Goal: Transaction & Acquisition: Book appointment/travel/reservation

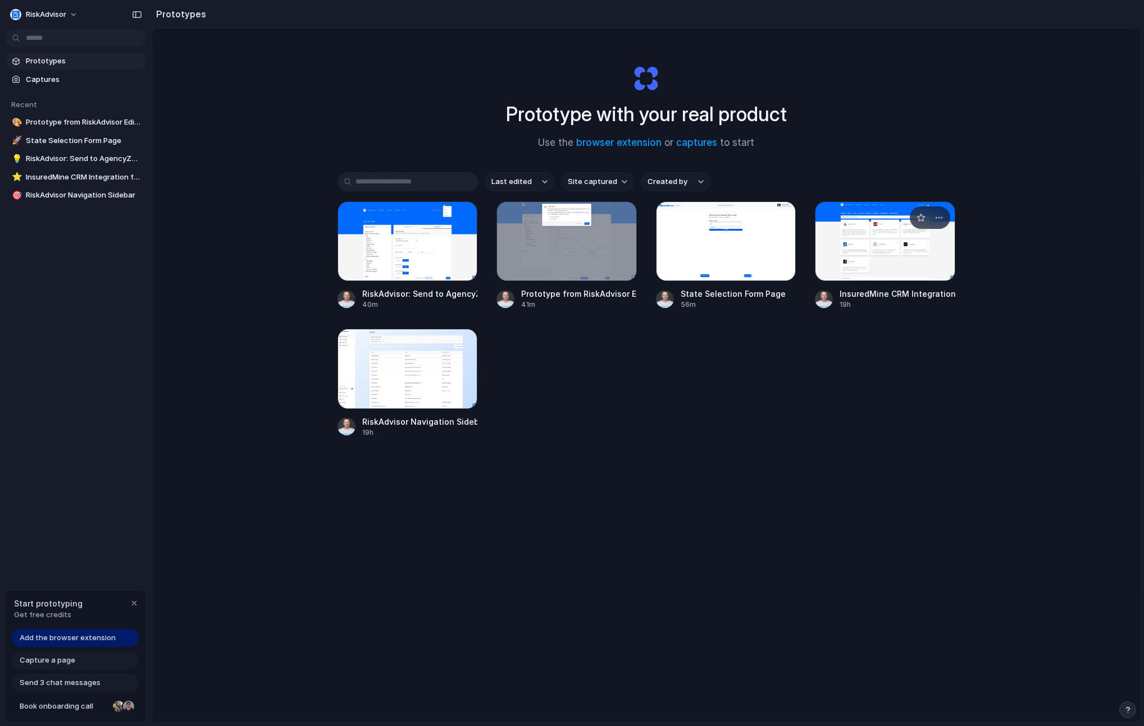
click at [862, 246] on div at bounding box center [885, 242] width 140 height 80
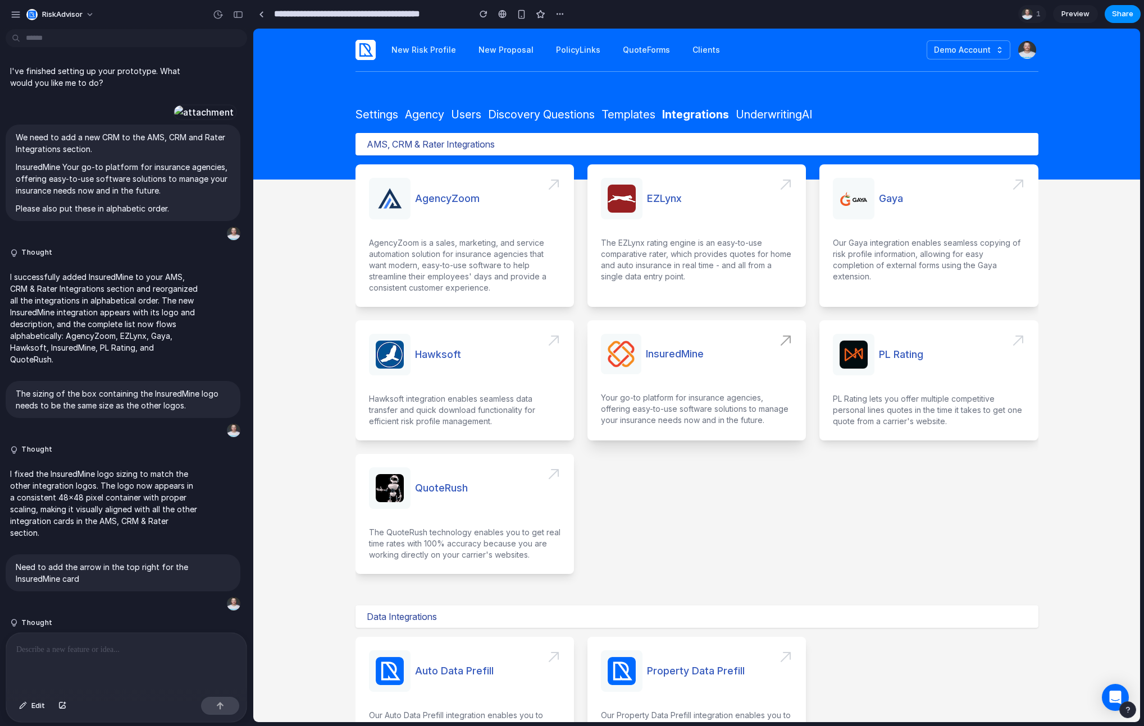
click at [773, 353] on span at bounding box center [696, 381] width 218 height 120
click at [551, 345] on span at bounding box center [464, 381] width 218 height 120
click at [556, 479] on span at bounding box center [464, 514] width 218 height 120
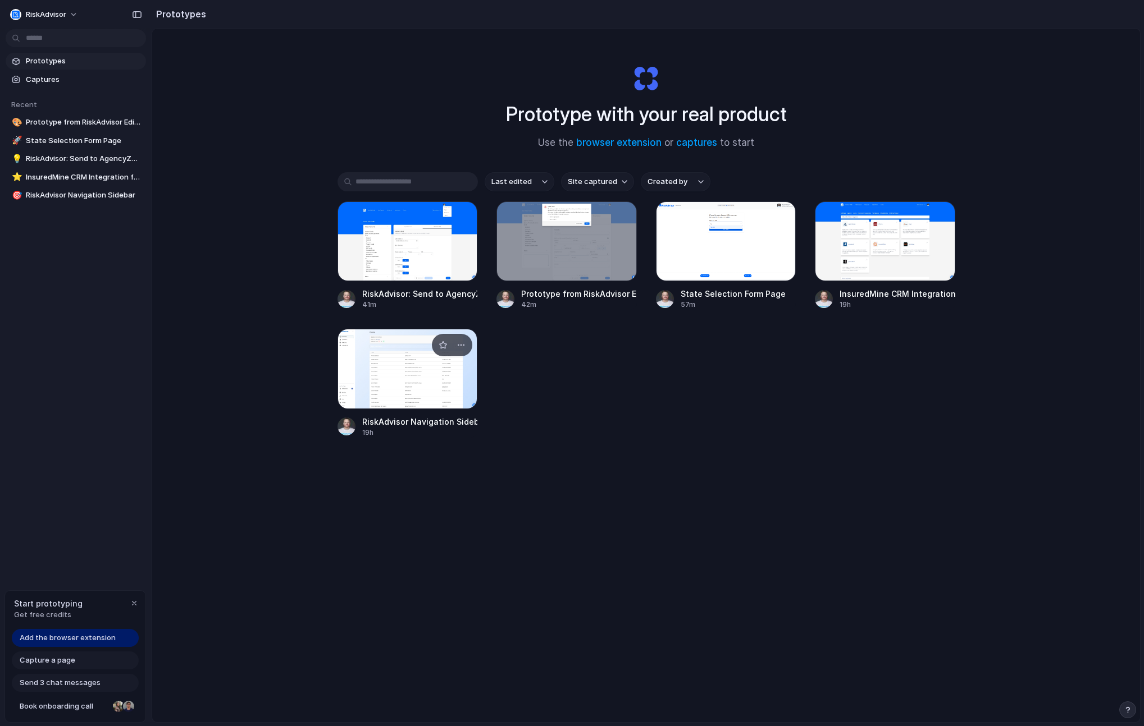
click at [382, 380] on div at bounding box center [407, 369] width 140 height 80
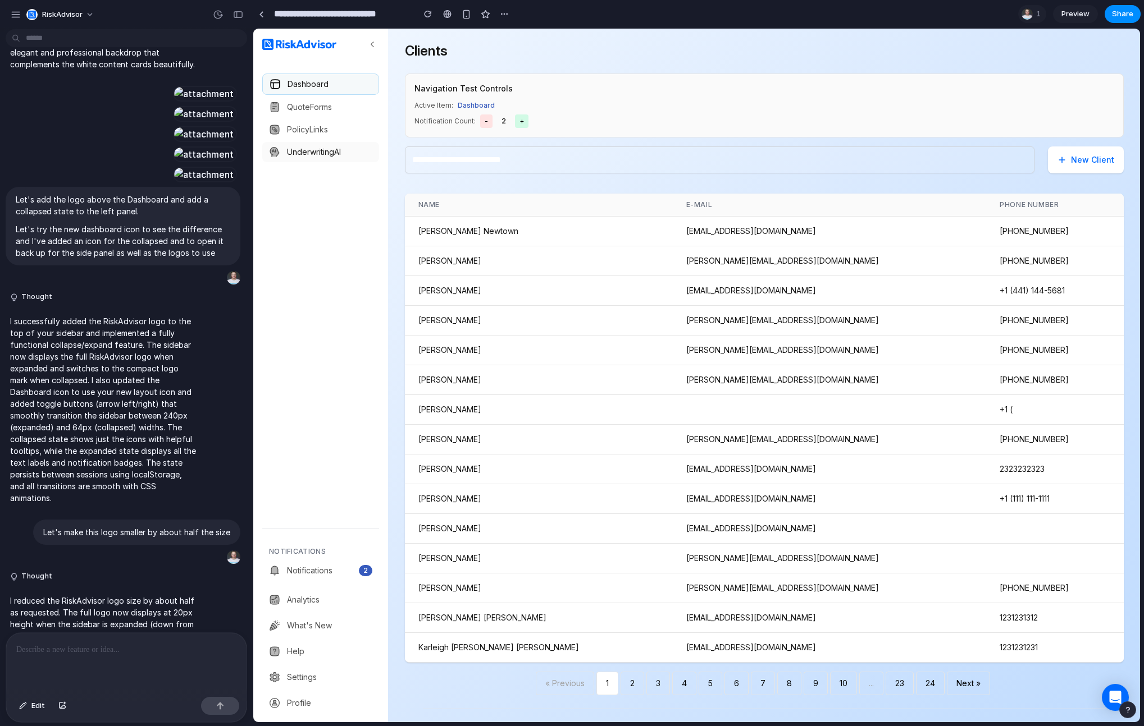
click at [321, 156] on span "UnderwritingAI" at bounding box center [329, 152] width 85 height 11
click at [318, 125] on span "PolicyLinks" at bounding box center [329, 128] width 85 height 11
click at [317, 107] on span "QuoteForms" at bounding box center [329, 105] width 85 height 11
click at [317, 85] on span "Dashboard" at bounding box center [329, 83] width 85 height 11
drag, startPoint x: 4, startPoint y: 19, endPoint x: 11, endPoint y: 17, distance: 6.8
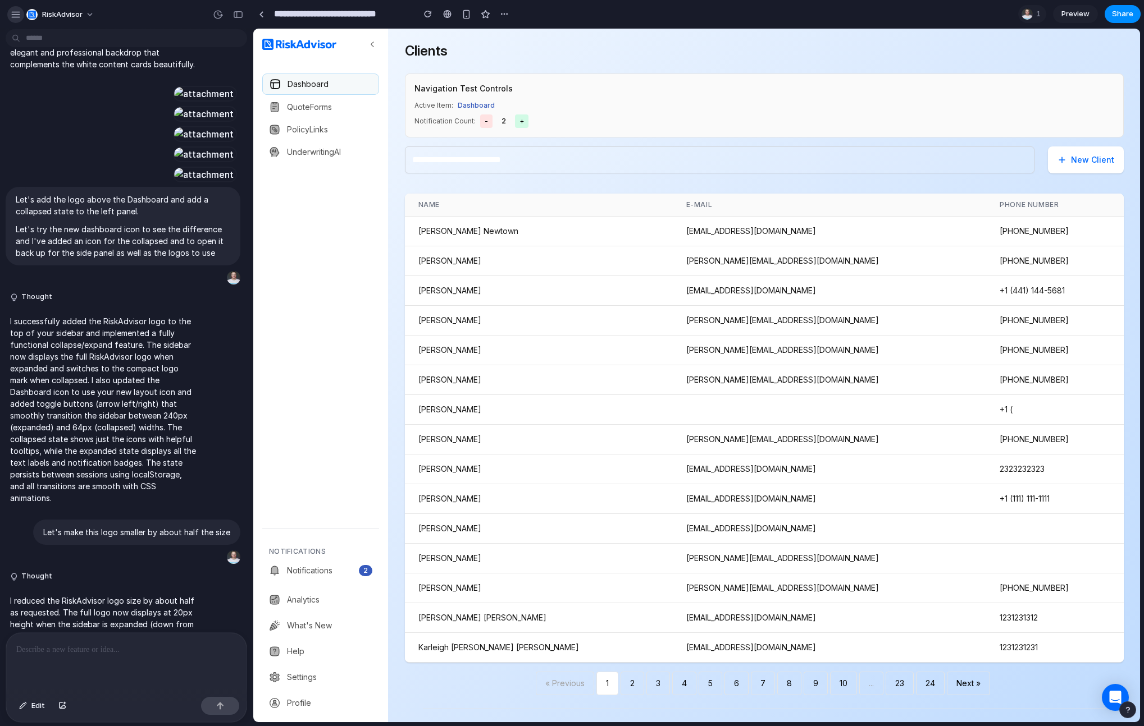
click at [4, 19] on div "RiskAdvisor" at bounding box center [126, 13] width 253 height 27
click at [18, 15] on div "button" at bounding box center [16, 15] width 10 height 10
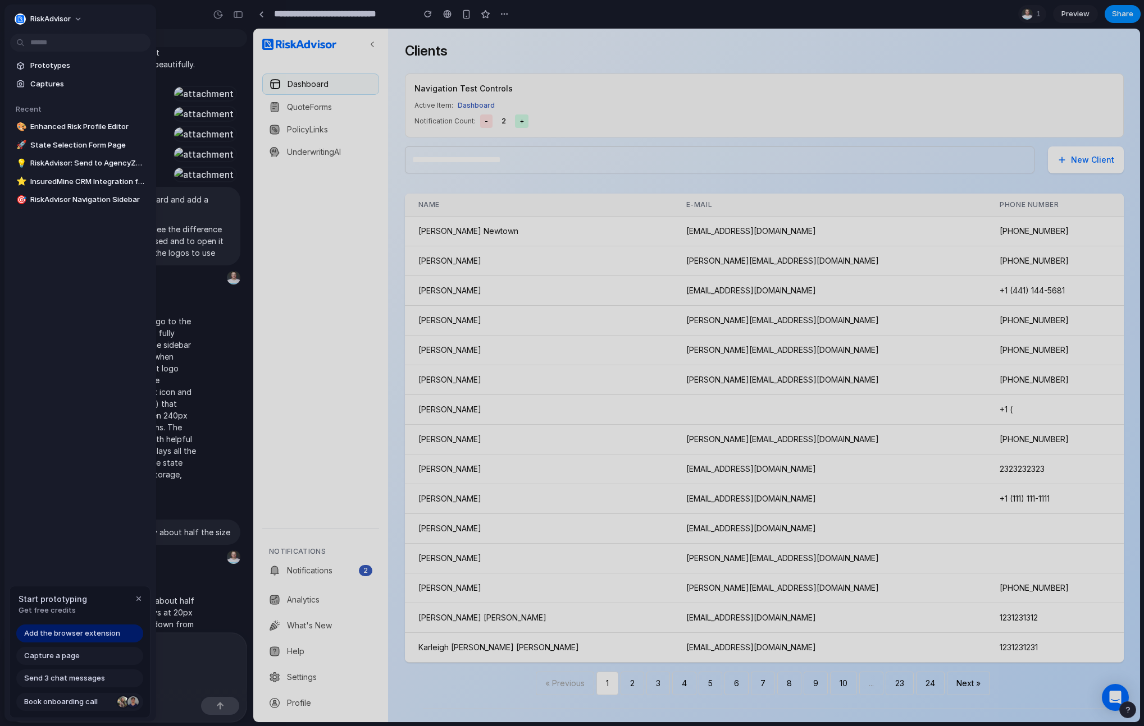
click at [82, 702] on span "Book onboarding call" at bounding box center [68, 702] width 89 height 11
